Goal: Find contact information: Find contact information

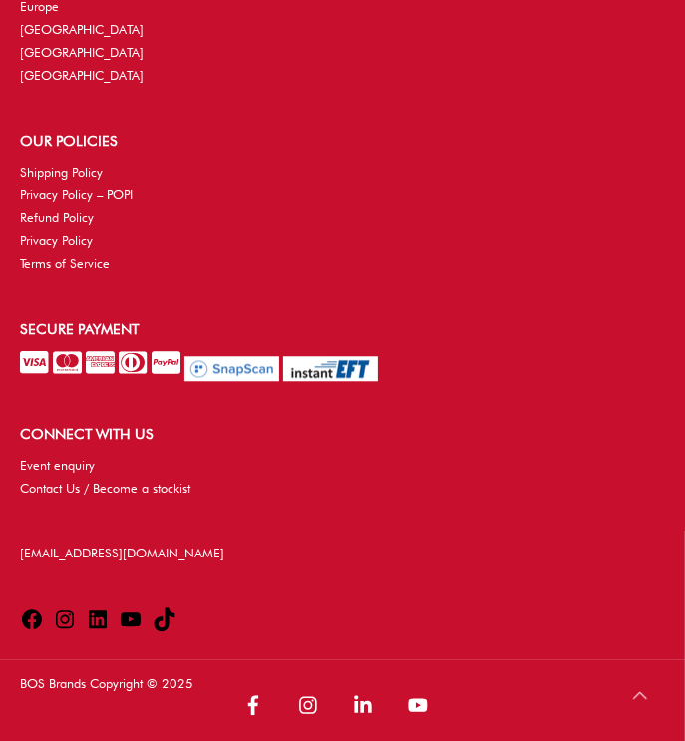
scroll to position [5979, 0]
click at [60, 485] on link "Contact Us / Become a stockist" at bounding box center [105, 487] width 170 height 15
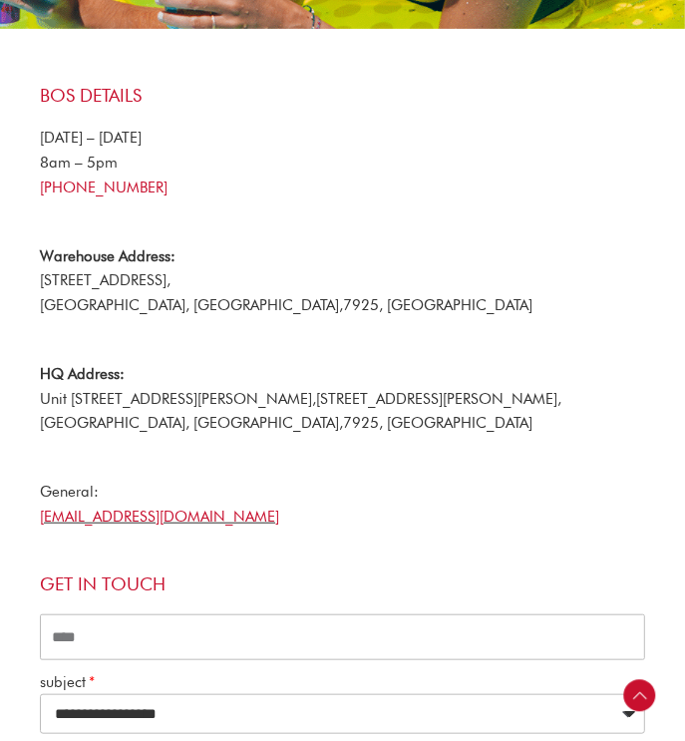
scroll to position [399, 0]
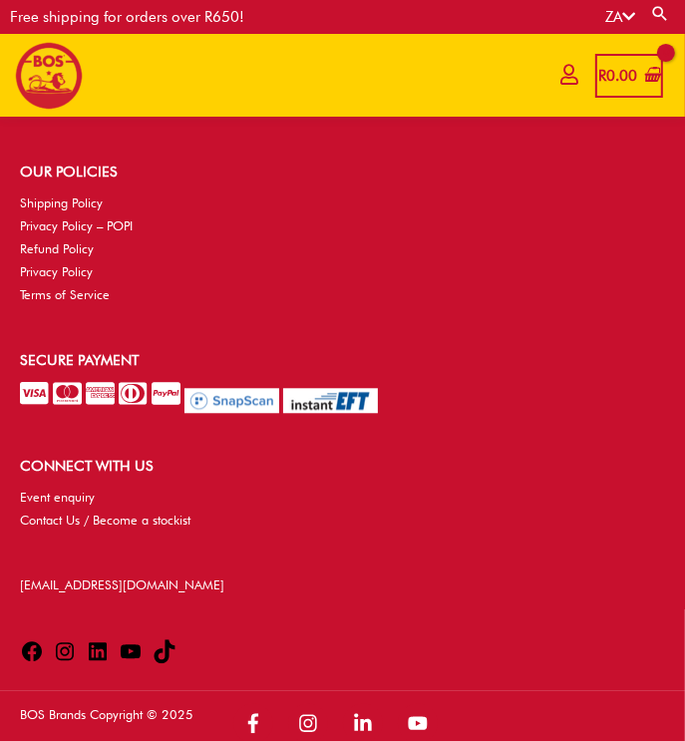
scroll to position [5483, 0]
